Goal: Task Accomplishment & Management: Manage account settings

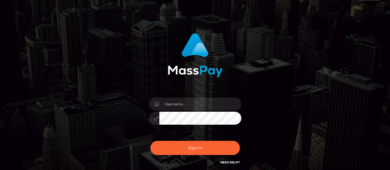
scroll to position [44, 0]
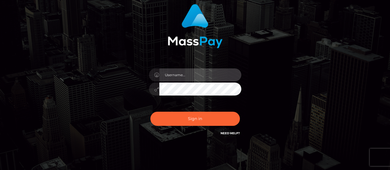
click at [179, 76] on input "text" at bounding box center [200, 74] width 82 height 13
click at [169, 72] on input "text" at bounding box center [200, 74] width 82 height 13
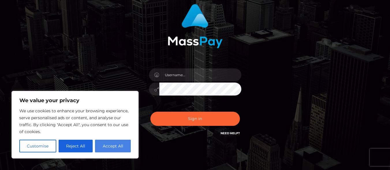
click at [119, 147] on button "Accept All" at bounding box center [113, 146] width 36 height 13
checkbox input "true"
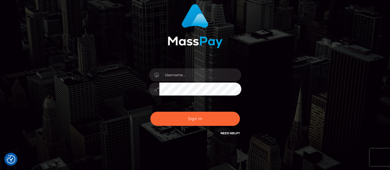
click at [70, 52] on div "Sign in" at bounding box center [195, 73] width 329 height 147
